Goal: Communication & Community: Answer question/provide support

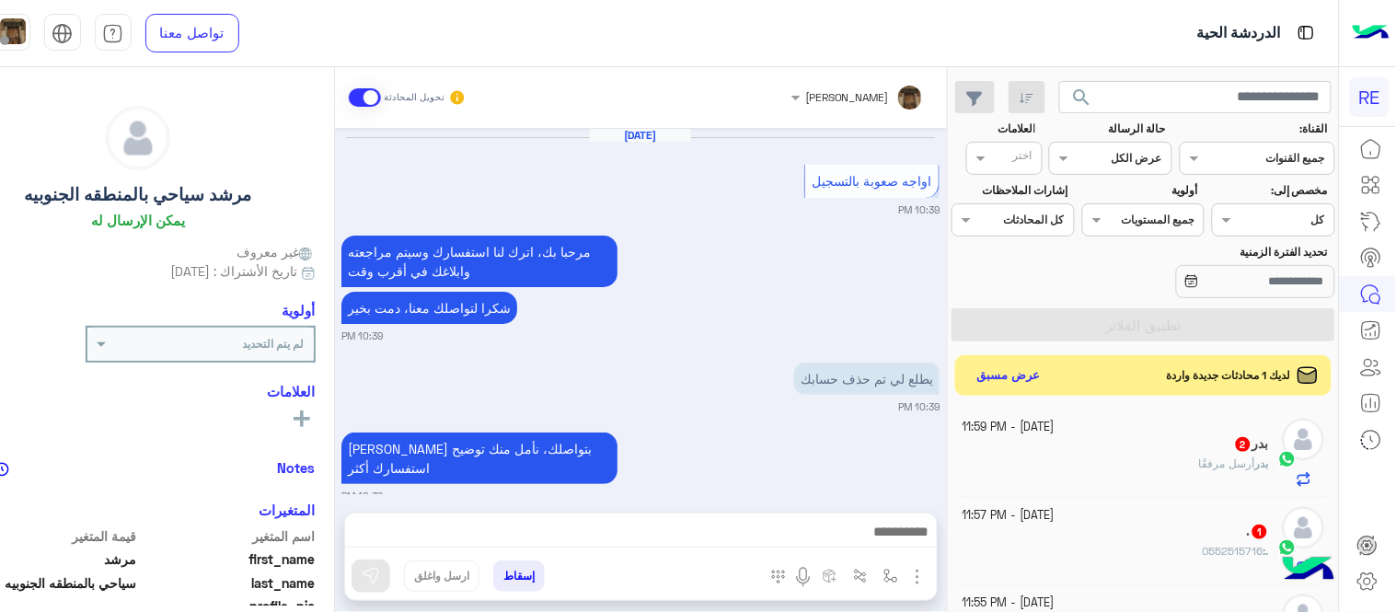
scroll to position [345, 0]
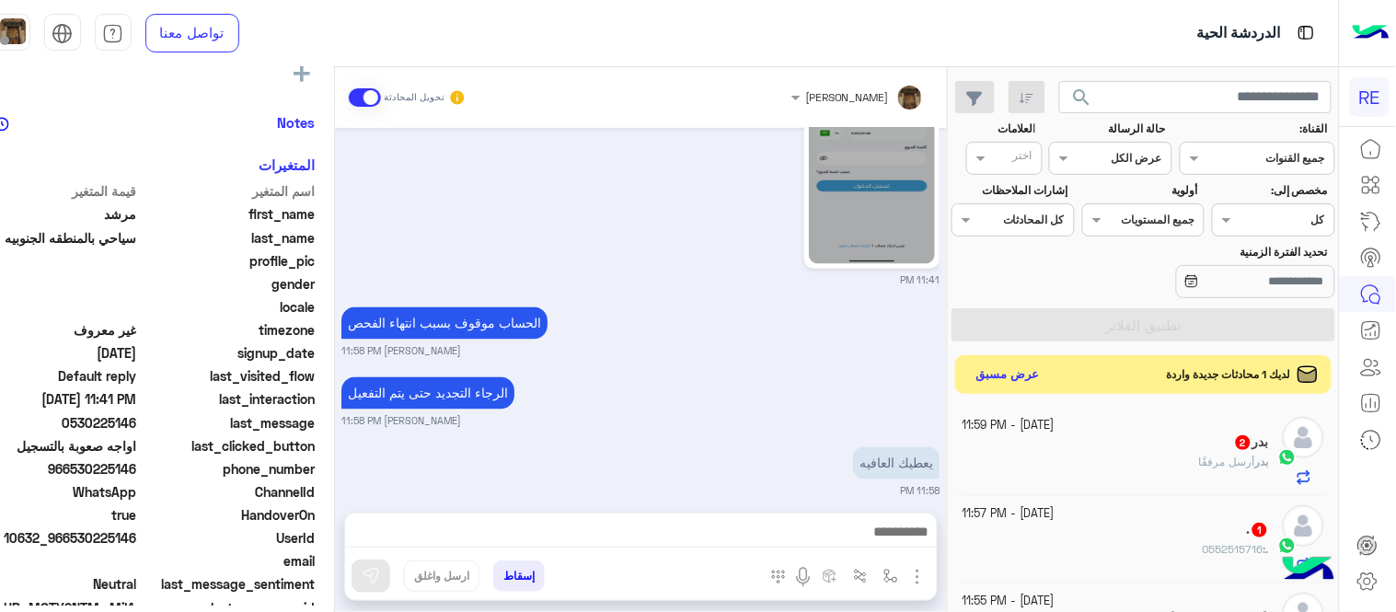
click at [1012, 387] on button "عرض مسبق" at bounding box center [1007, 375] width 77 height 25
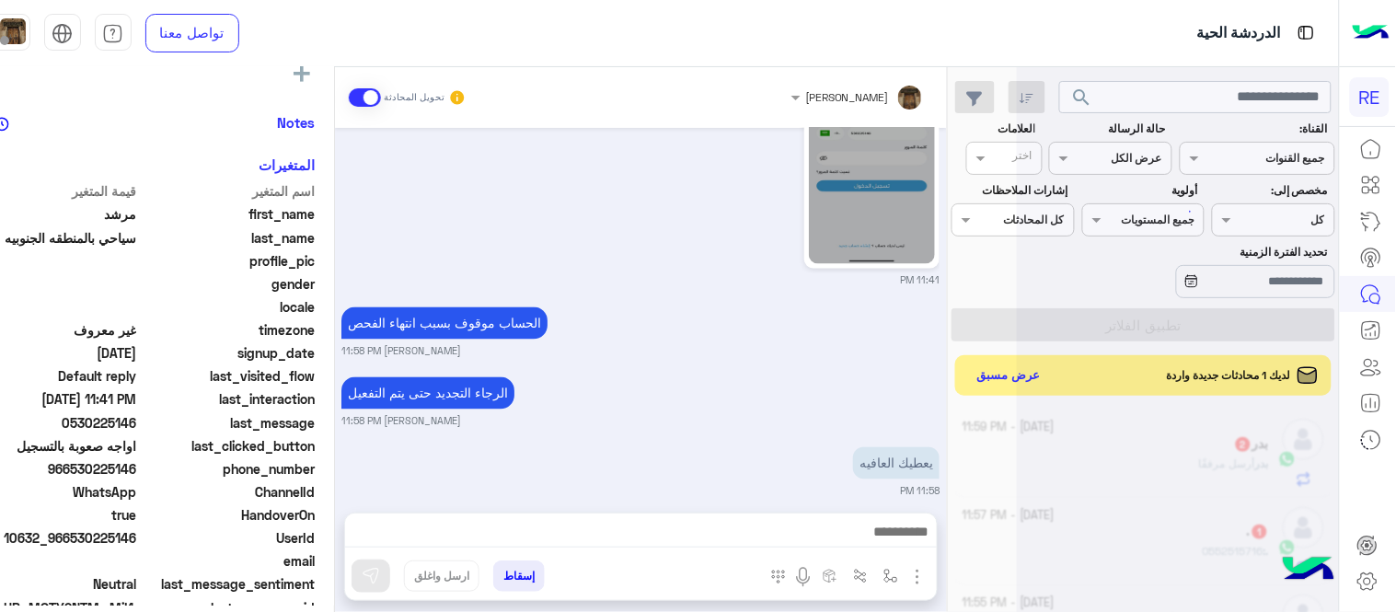
click at [884, 414] on small "[PERSON_NAME] 11:58 PM" at bounding box center [640, 421] width 598 height 15
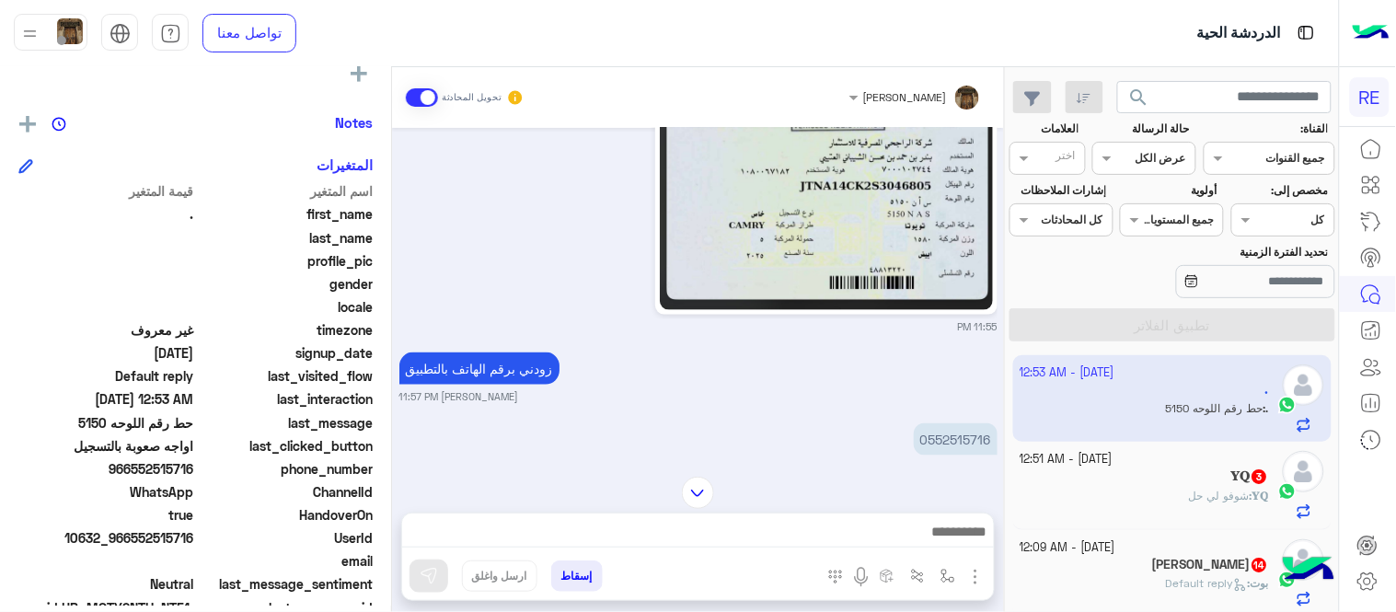
scroll to position [602, 0]
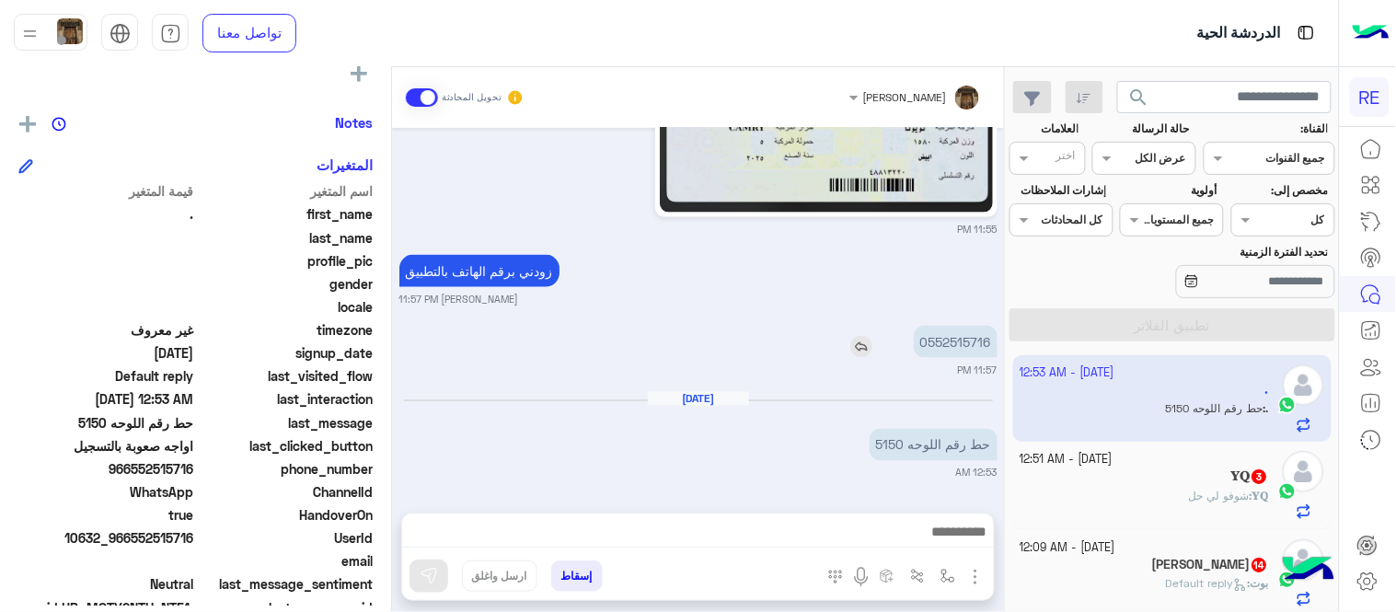
click at [925, 342] on p "0552515716" at bounding box center [956, 342] width 84 height 32
copy app-msgs-text
click at [865, 195] on img at bounding box center [826, 101] width 332 height 224
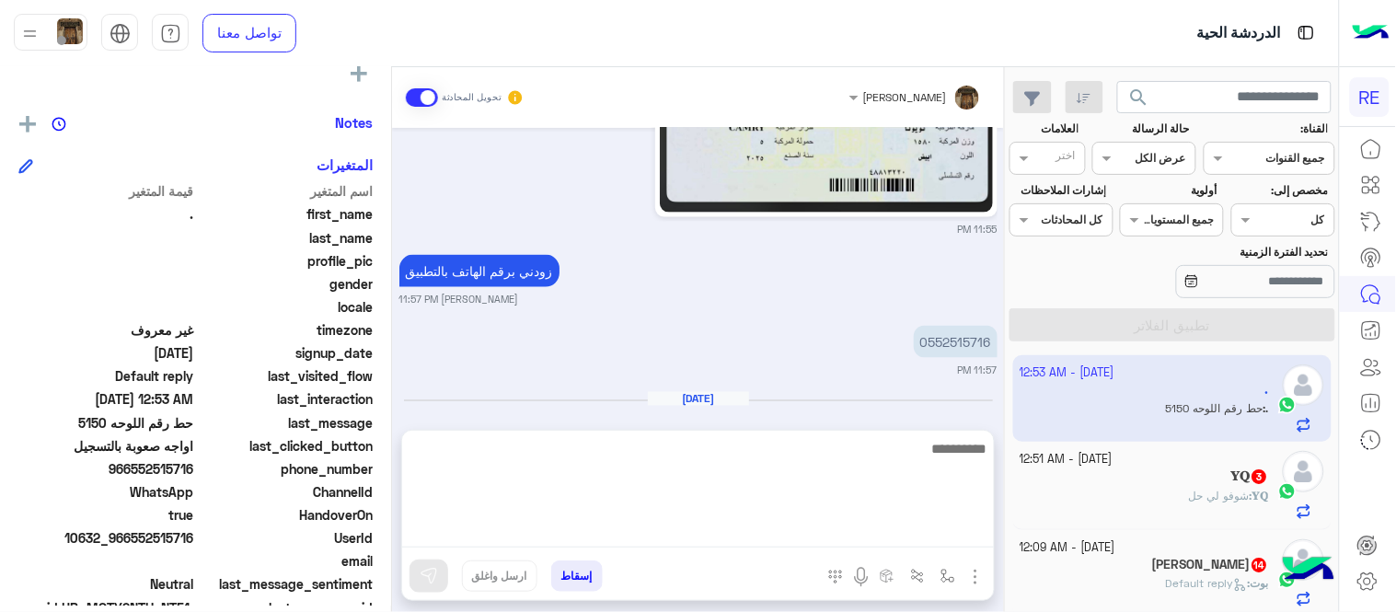
click at [705, 521] on textarea at bounding box center [698, 492] width 592 height 110
type textarea "**********"
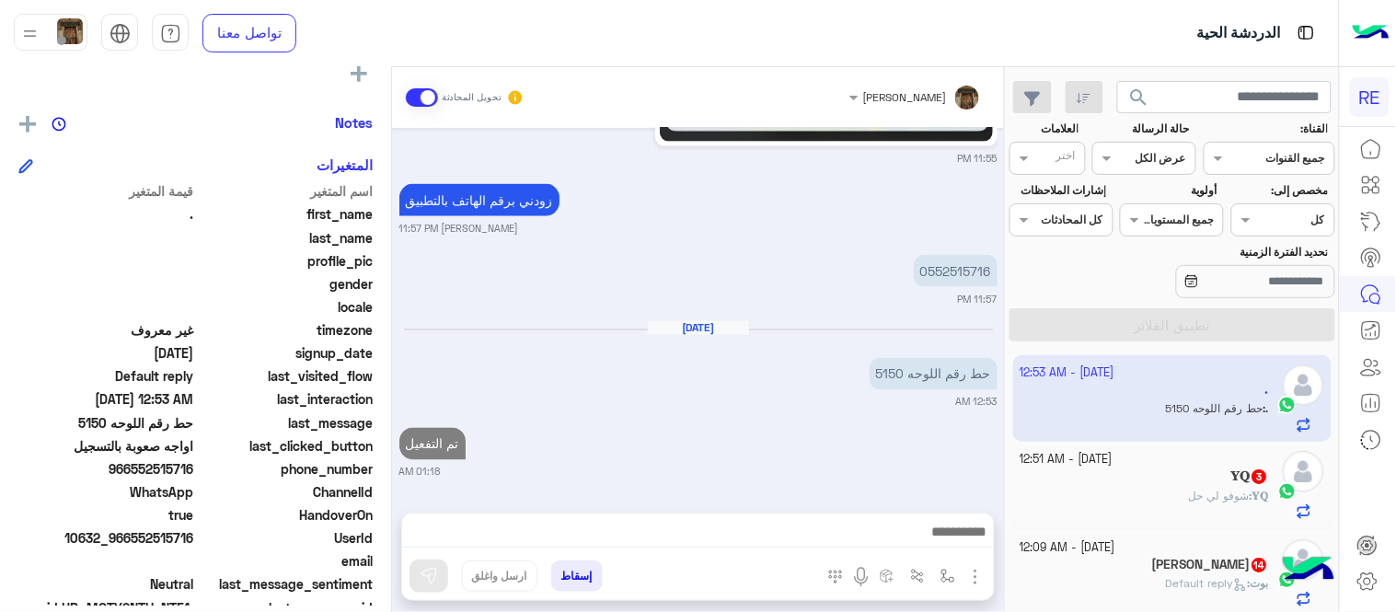
click at [1215, 501] on span "شوفو لي حل" at bounding box center [1219, 496] width 61 height 14
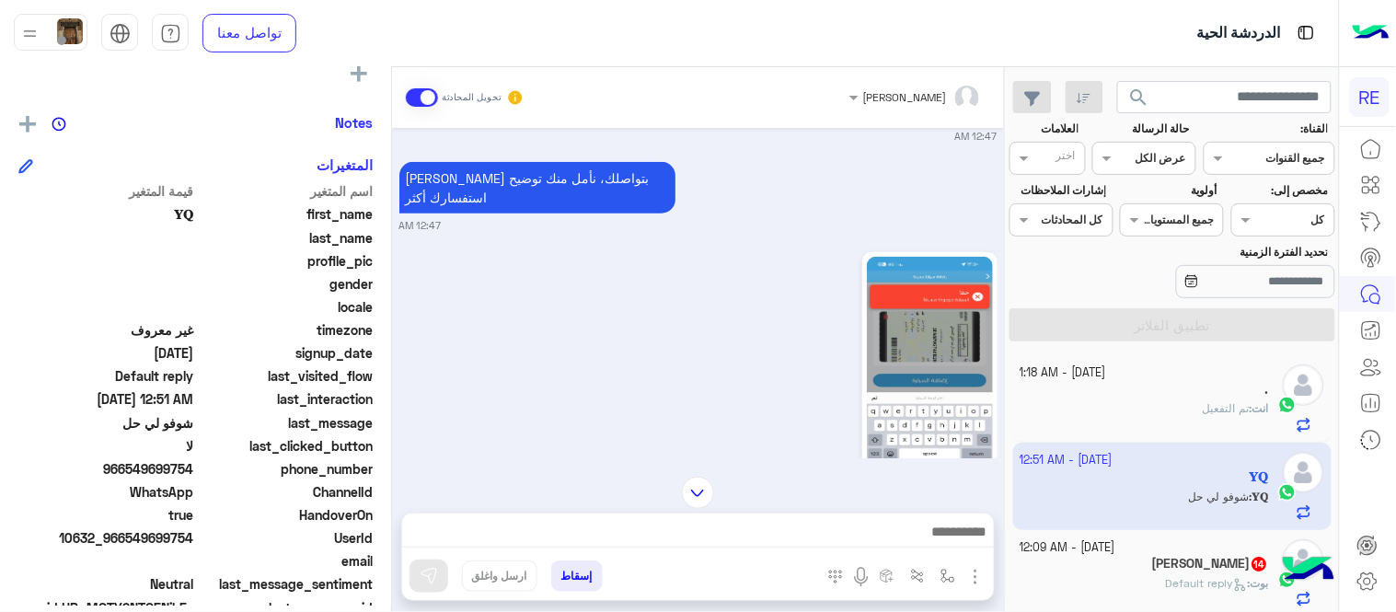
scroll to position [343, 0]
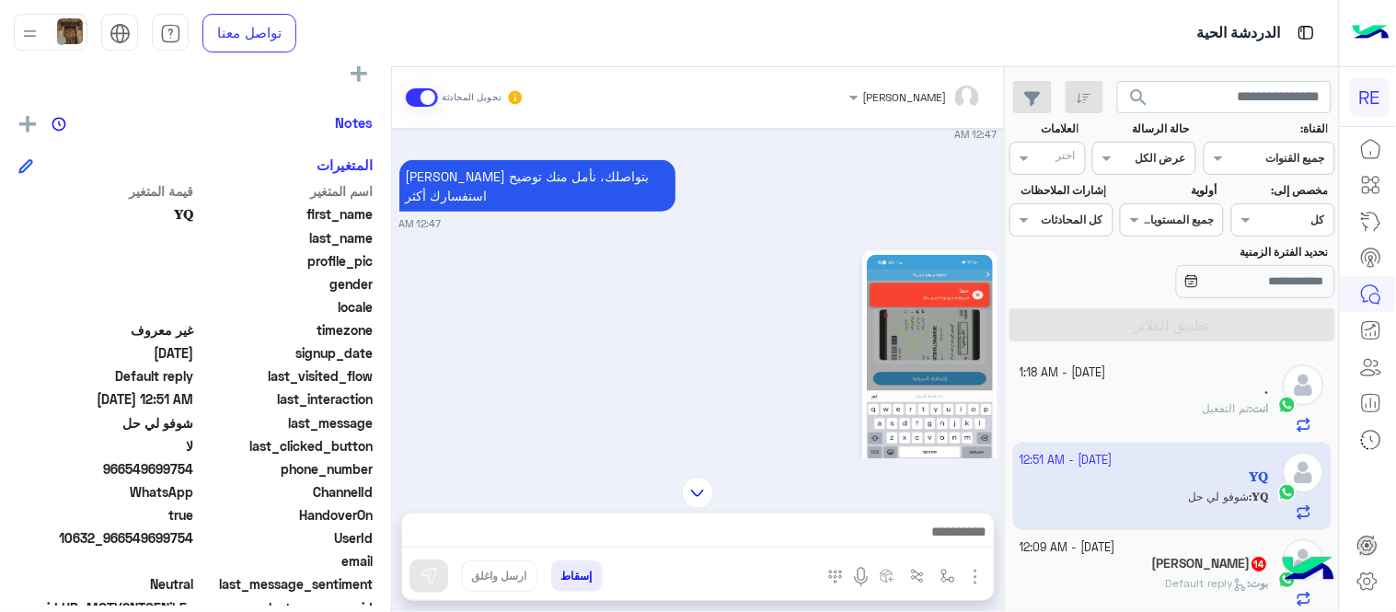
click at [962, 307] on img at bounding box center [930, 367] width 126 height 224
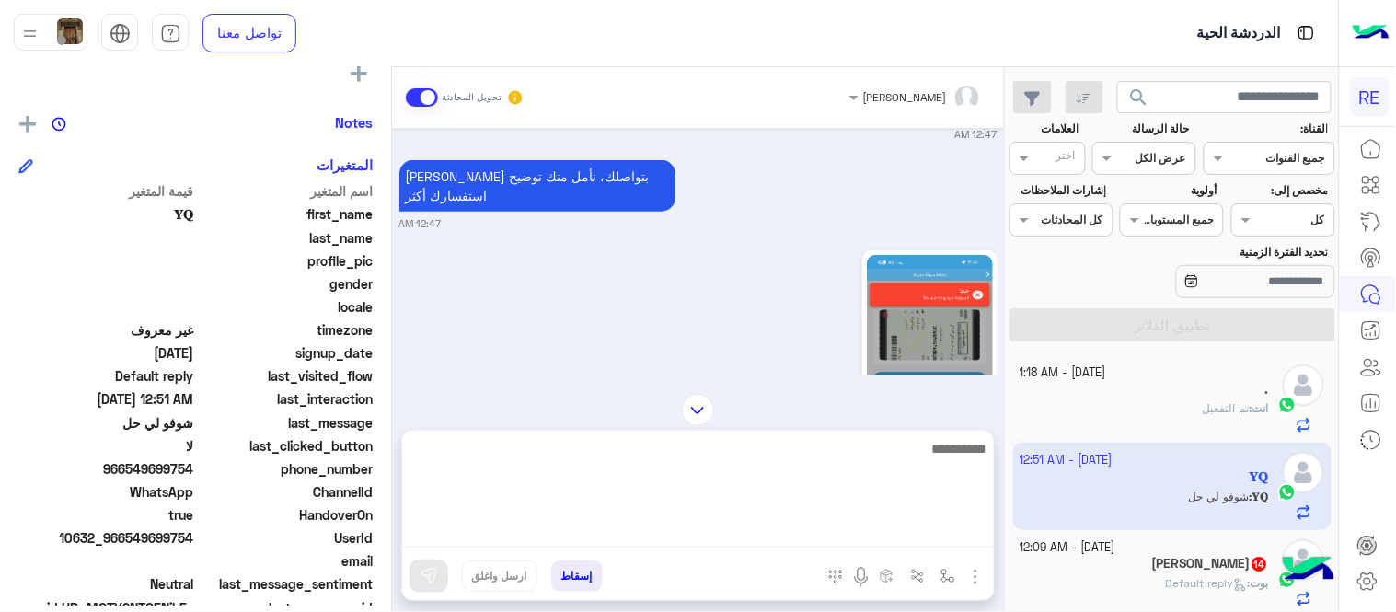
click at [734, 527] on textarea at bounding box center [698, 492] width 592 height 110
type textarea "**********"
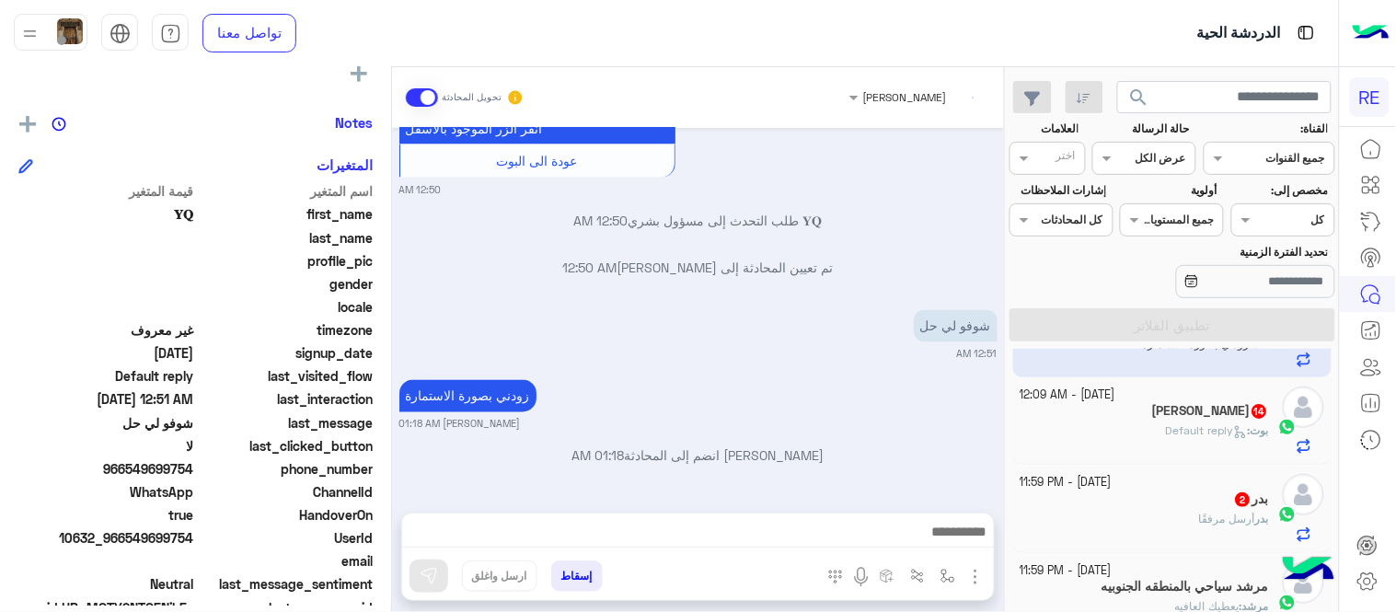
scroll to position [783, 0]
click at [1091, 440] on div "[PERSON_NAME] : Default reply" at bounding box center [1144, 438] width 249 height 32
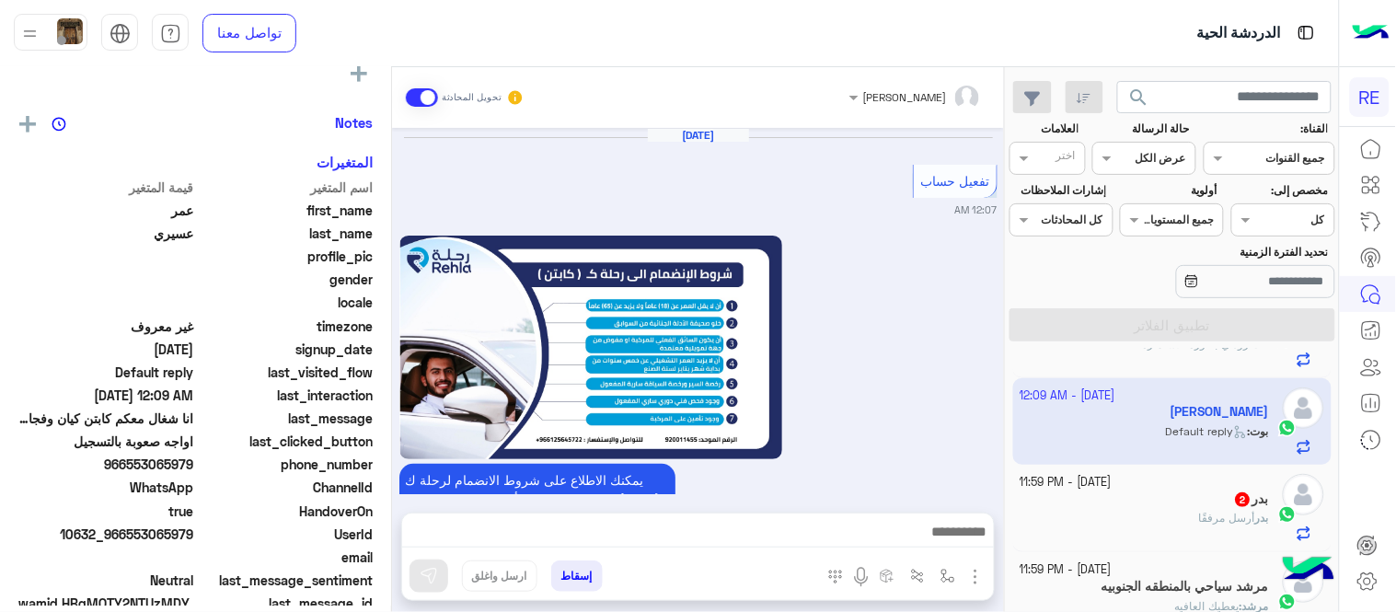
scroll to position [1225, 0]
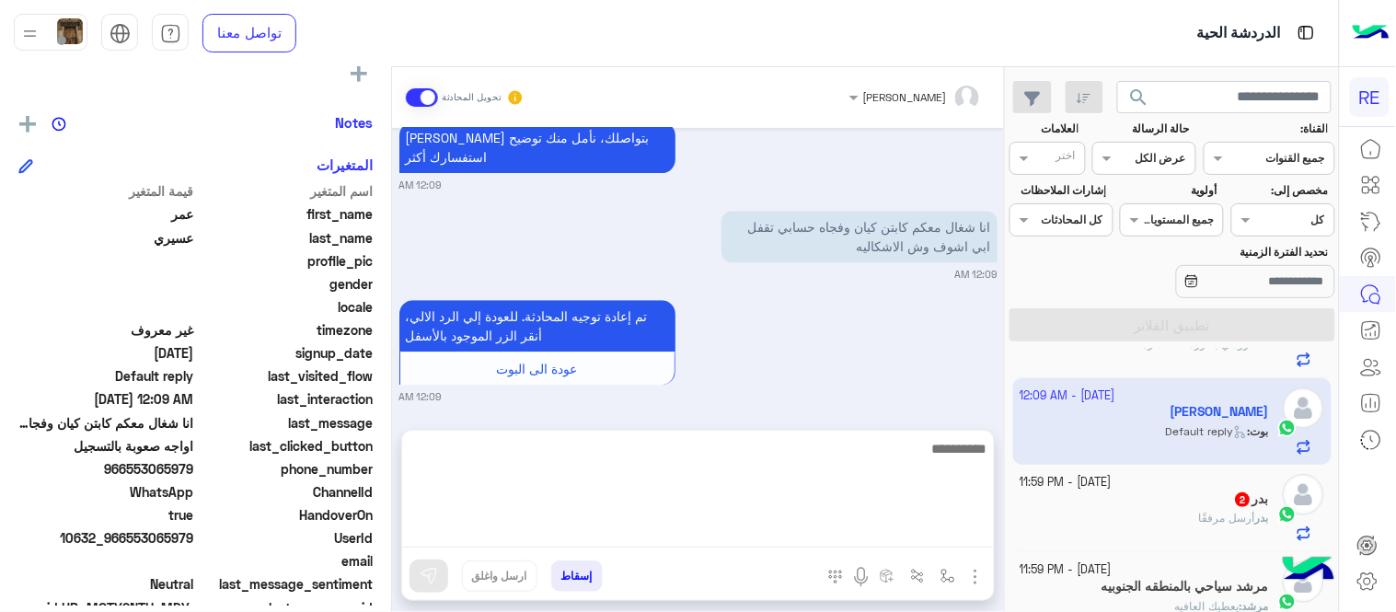
click at [509, 528] on textarea at bounding box center [698, 492] width 592 height 110
type textarea "**********"
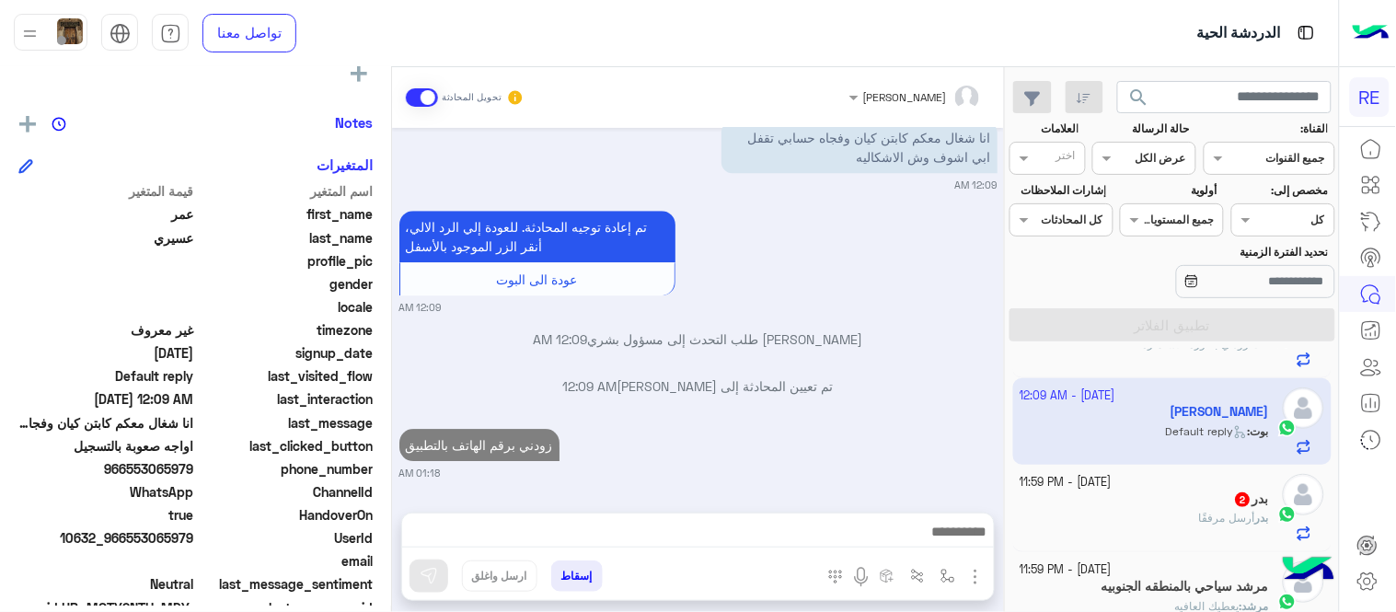
scroll to position [1327, 0]
click at [1110, 522] on div "[PERSON_NAME] أرسل مرفقًا" at bounding box center [1144, 526] width 249 height 32
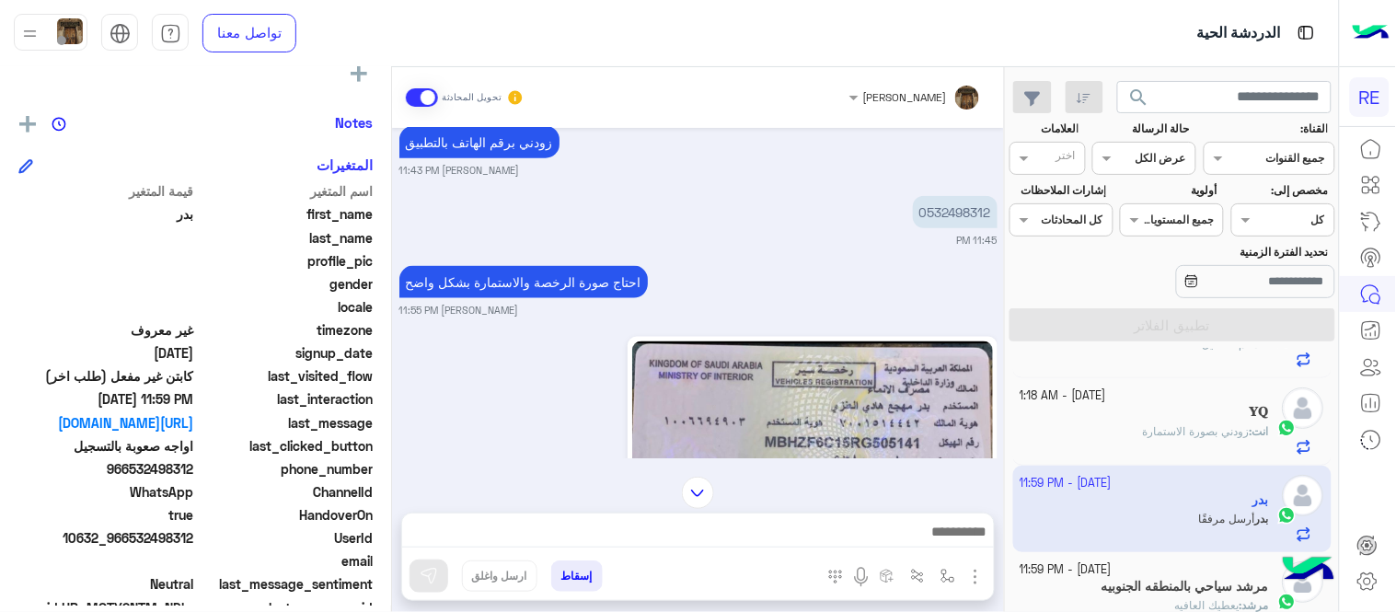
scroll to position [503, 0]
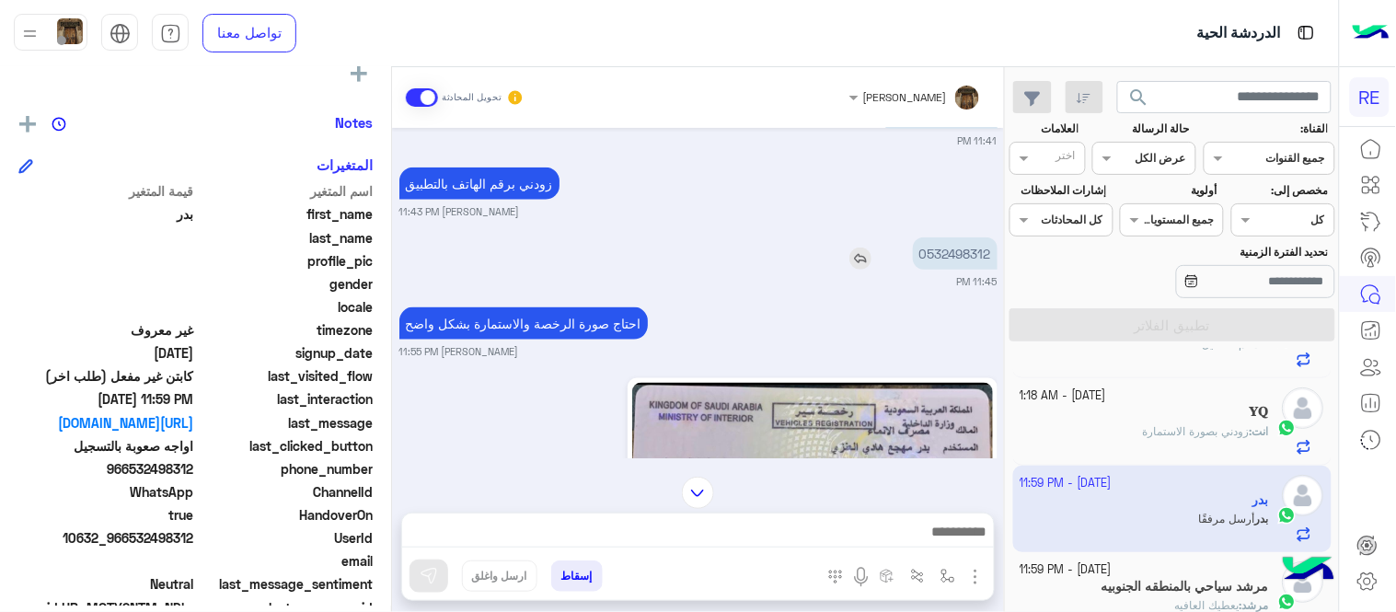
click at [953, 255] on p "0532498312" at bounding box center [955, 253] width 85 height 32
copy p "0532498312"
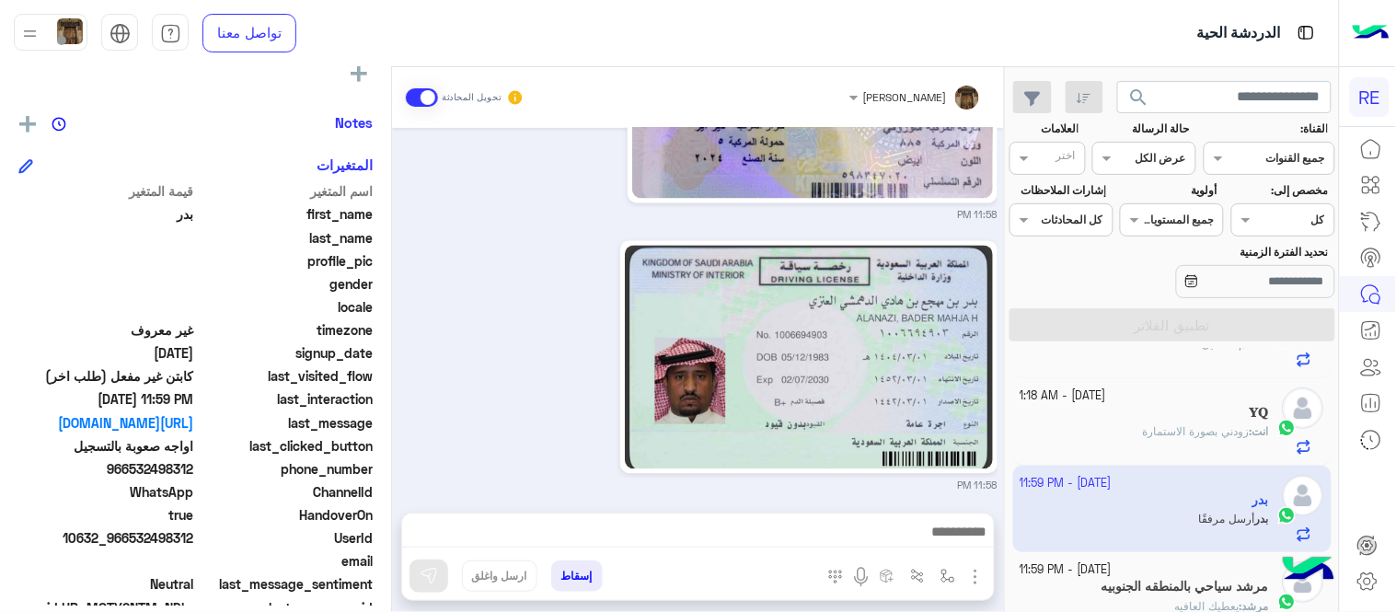
scroll to position [917, 0]
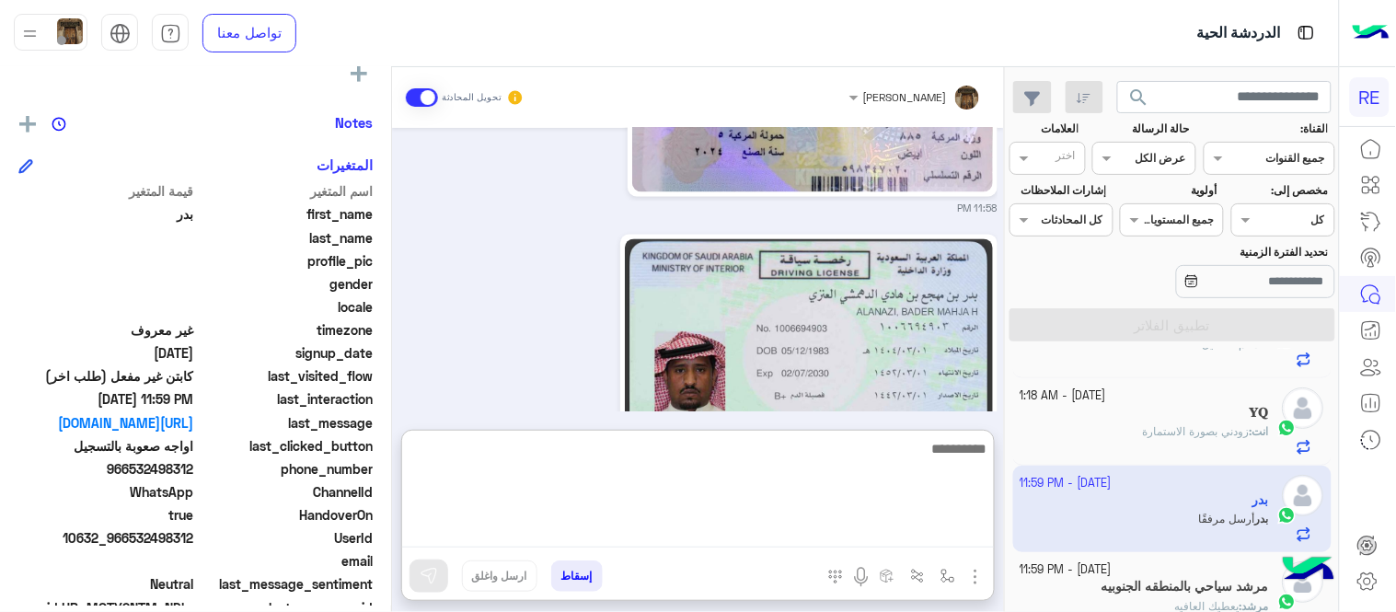
click at [732, 547] on textarea at bounding box center [698, 492] width 592 height 110
paste textarea "**********"
type textarea "**********"
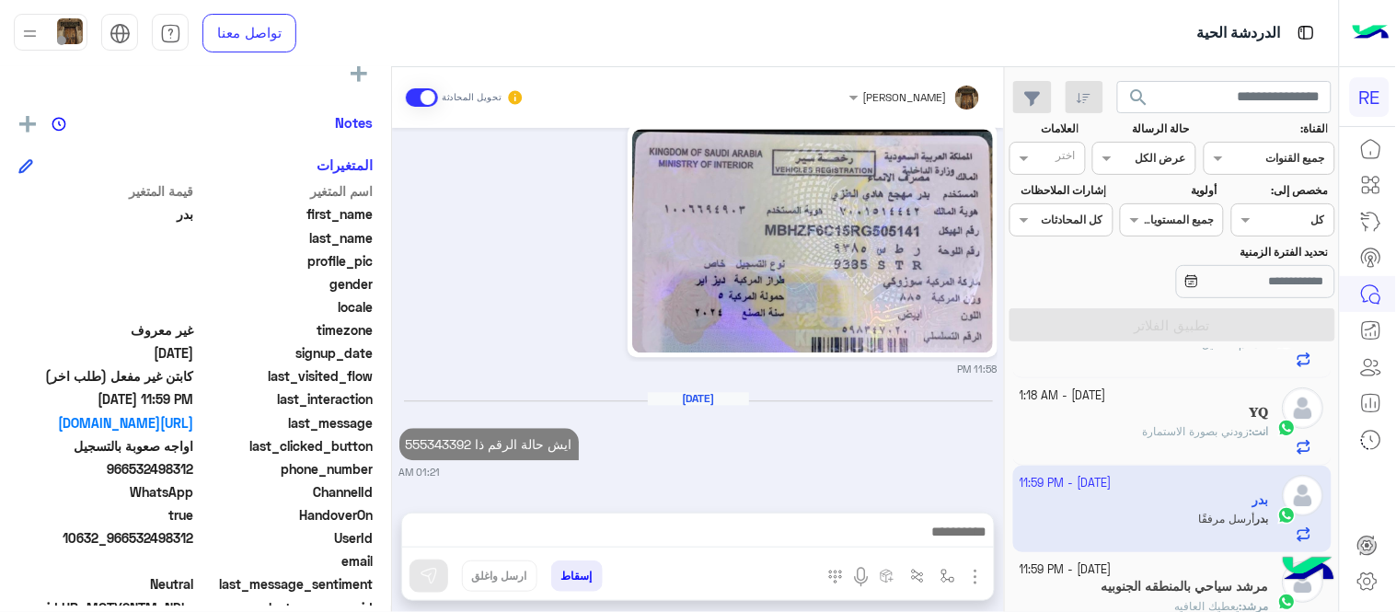
click at [831, 355] on div "[DATE] [PERSON_NAME] وضع التسليم للمحادثات نشط 11:40 PM تفضل كيف اخدمك؟ [PERSON…" at bounding box center [698, 311] width 612 height 366
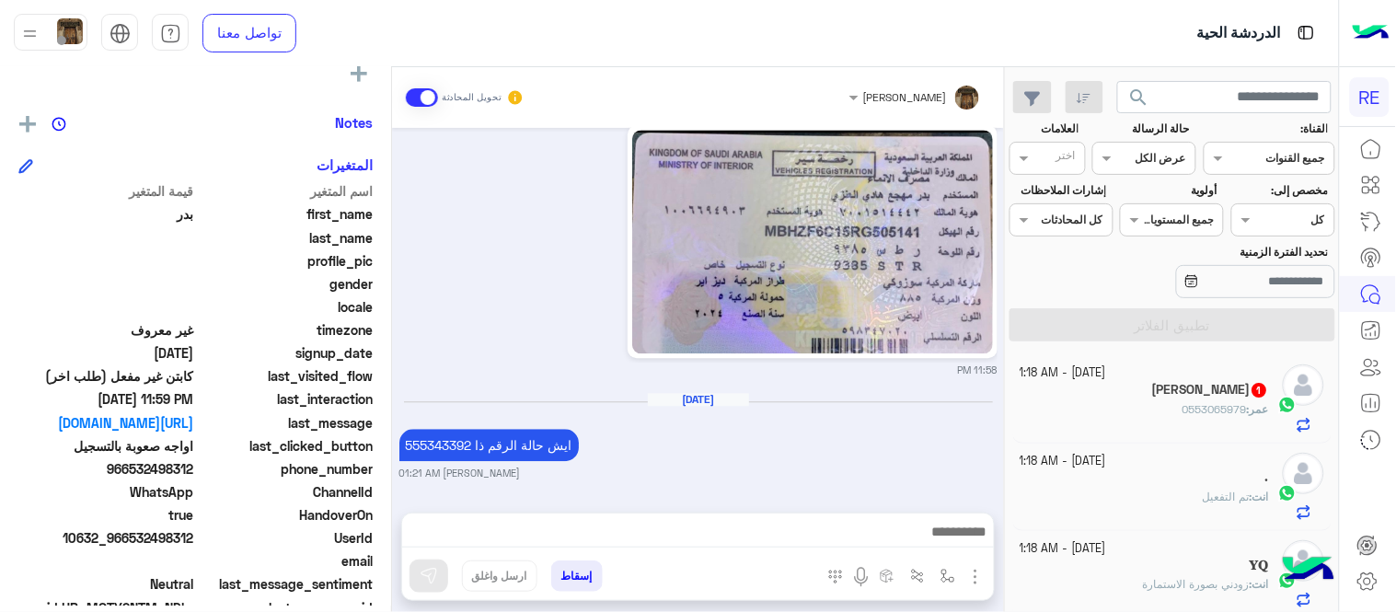
click at [1160, 510] on div "انت : تم التفعيل" at bounding box center [1144, 505] width 249 height 32
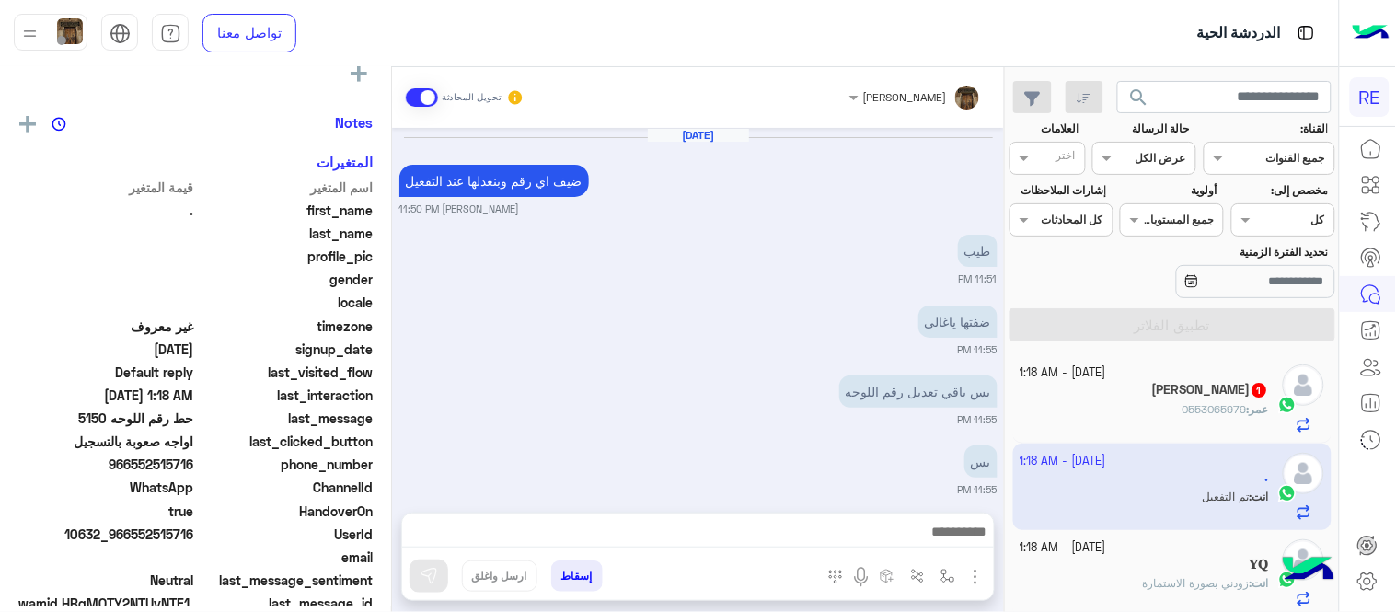
scroll to position [602, 0]
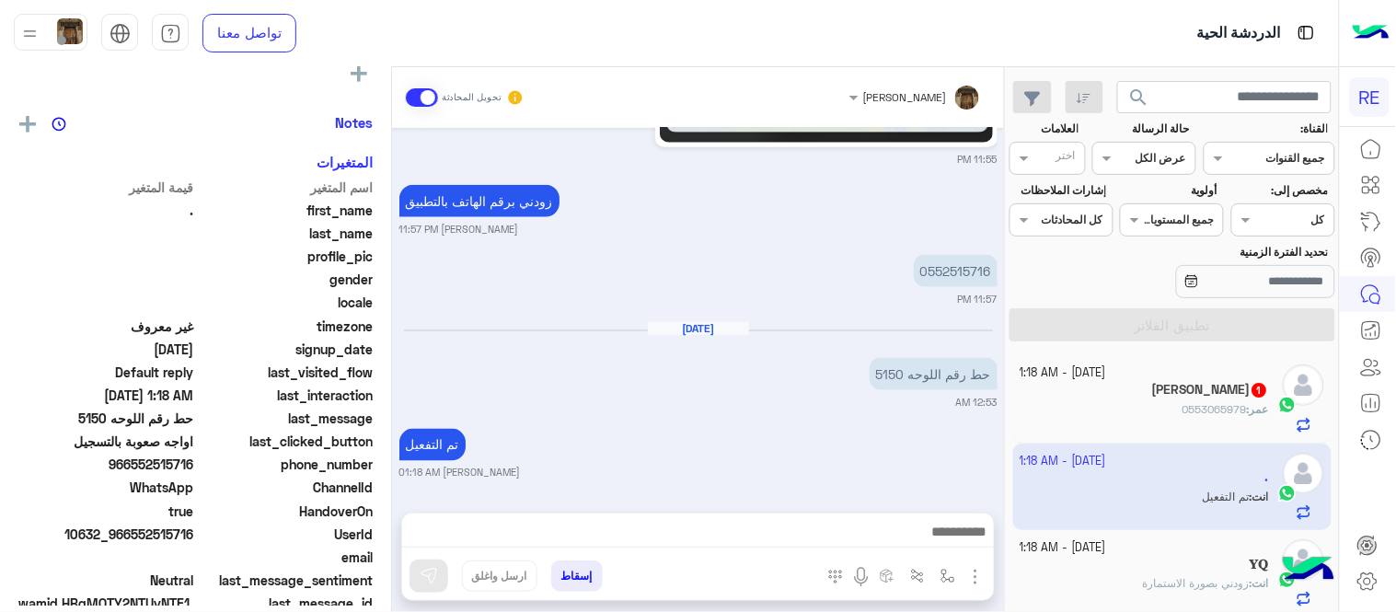
click at [1151, 397] on div "[PERSON_NAME] 1" at bounding box center [1144, 391] width 249 height 19
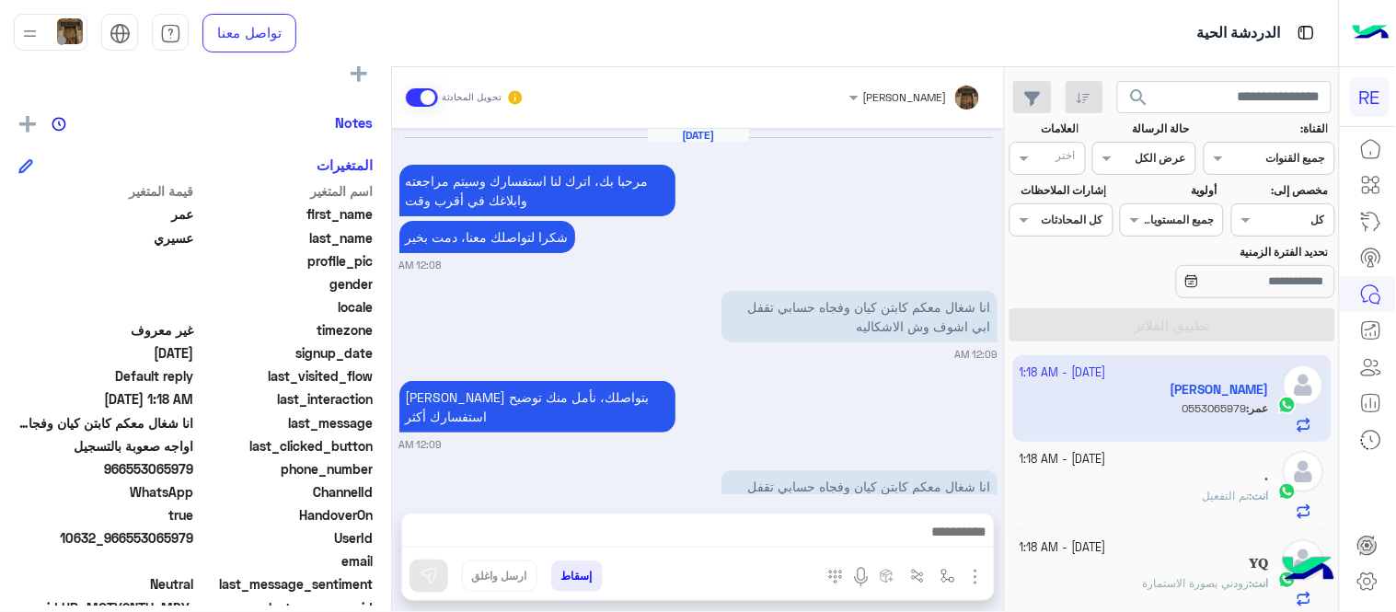
scroll to position [447, 0]
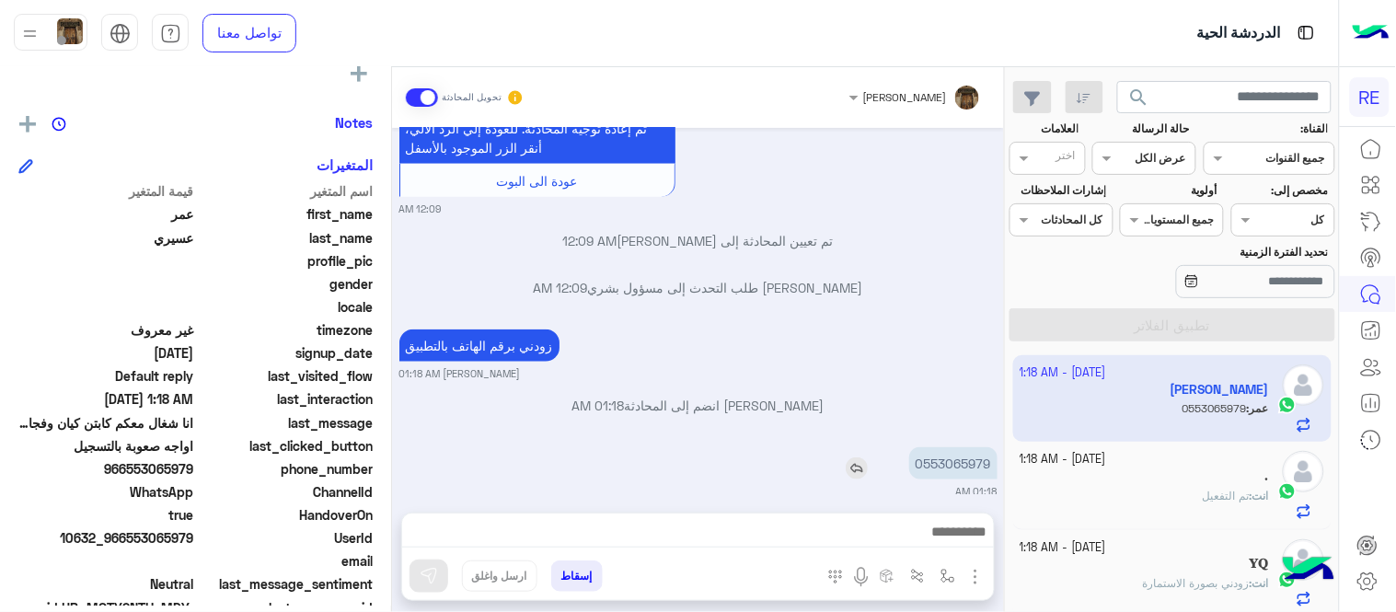
click at [966, 447] on p "0553065979" at bounding box center [953, 463] width 88 height 32
copy p "0553065979"
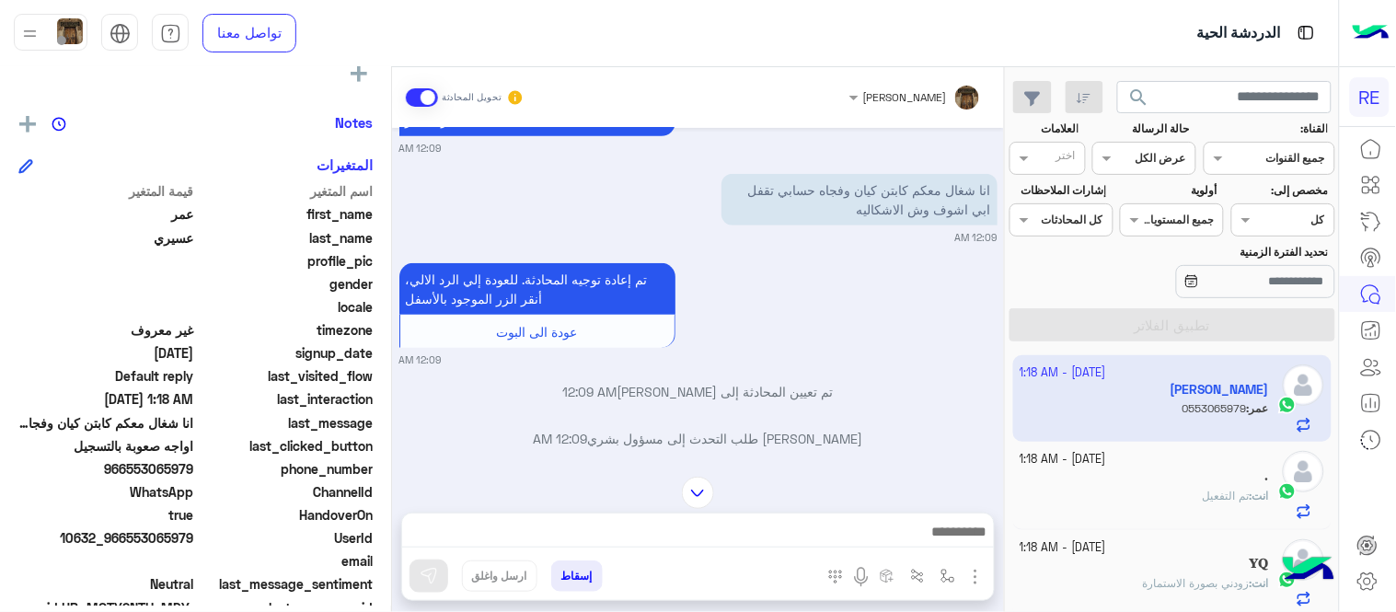
scroll to position [281, 0]
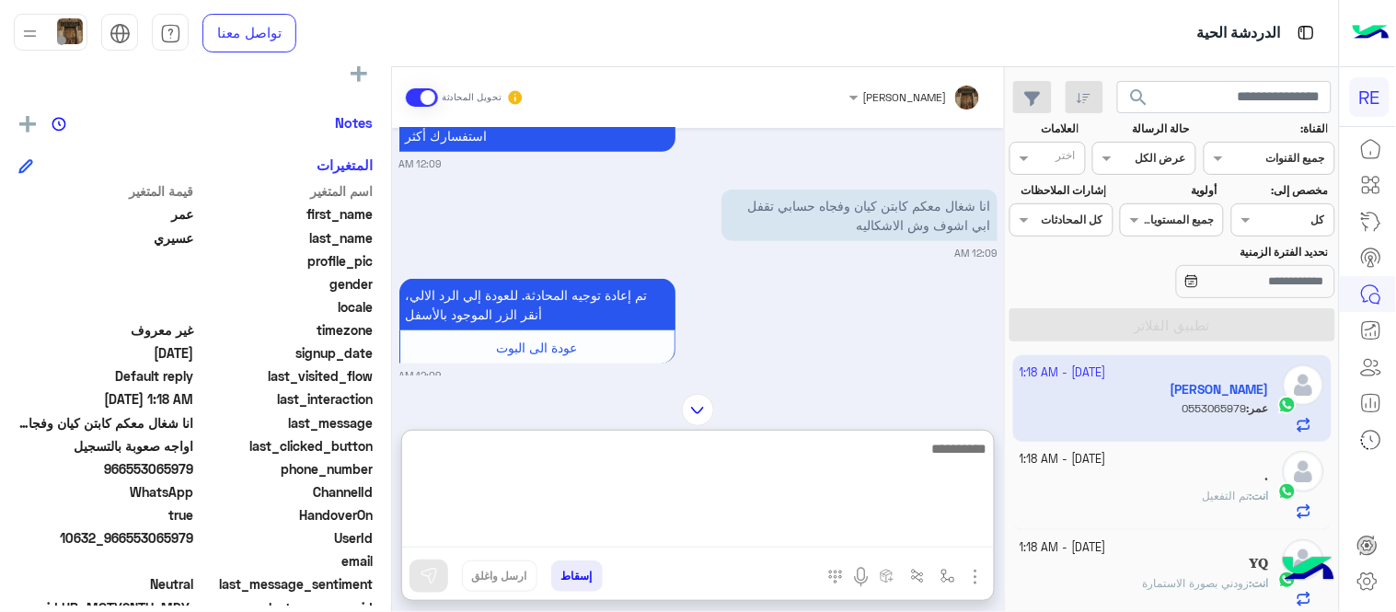
click at [670, 530] on textarea at bounding box center [698, 492] width 592 height 110
type textarea "**********"
